Goal: Browse casually

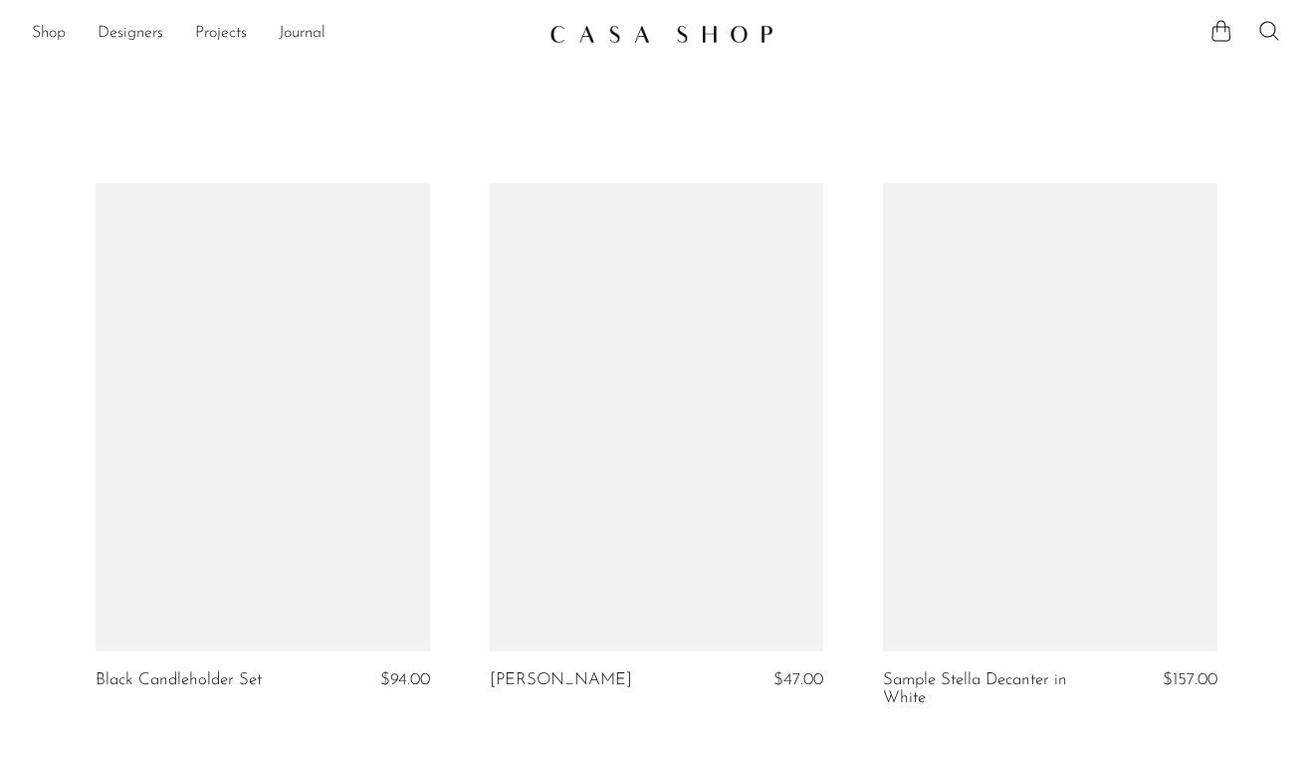
scroll to position [4416, 0]
